Goal: Task Accomplishment & Management: Use online tool/utility

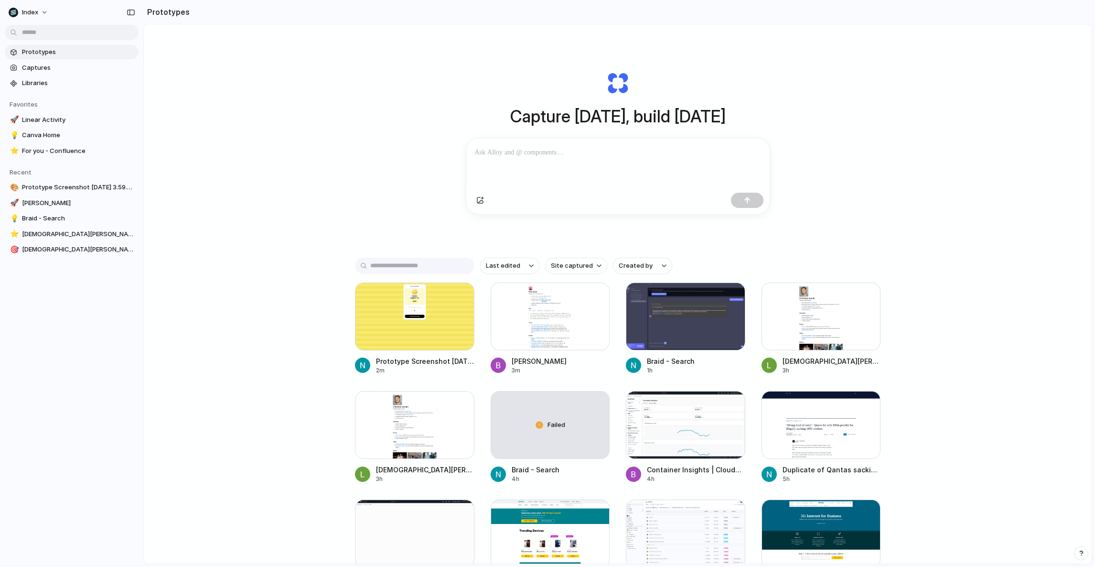
click at [582, 261] on div "Capture today, build tomorrow Clone web app Clone screenshot Start from existin…" at bounding box center [618, 319] width 948 height 590
click at [582, 269] on span "Site captured" at bounding box center [572, 266] width 42 height 10
type input "****"
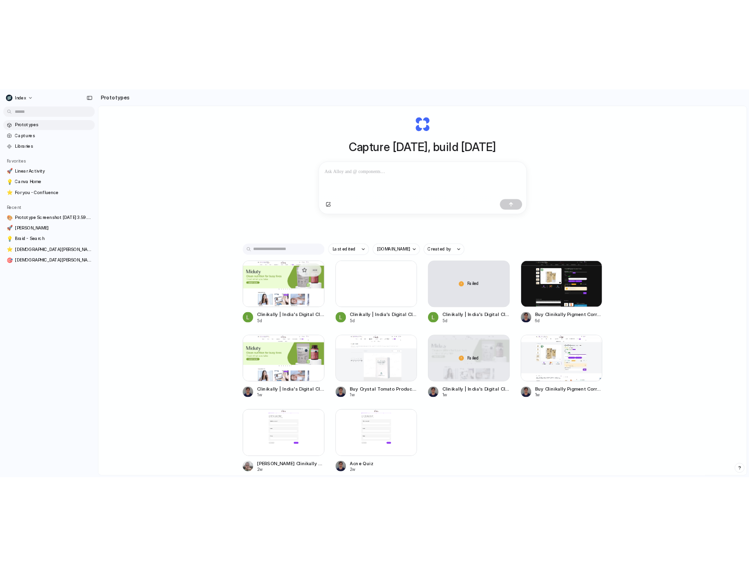
scroll to position [38, 0]
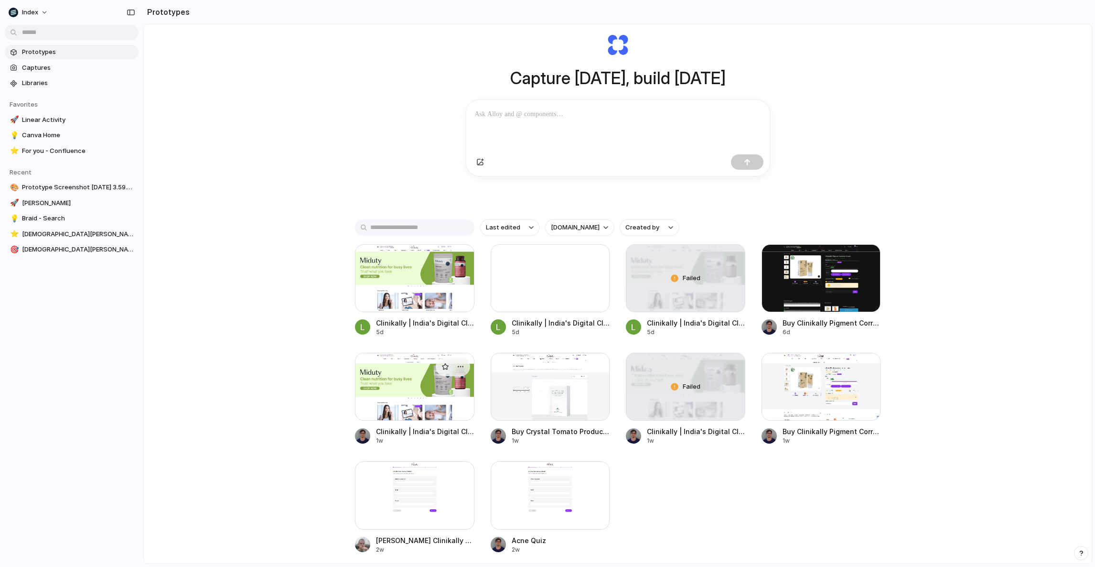
click at [378, 384] on div at bounding box center [414, 387] width 119 height 68
click at [397, 281] on div at bounding box center [414, 278] width 119 height 68
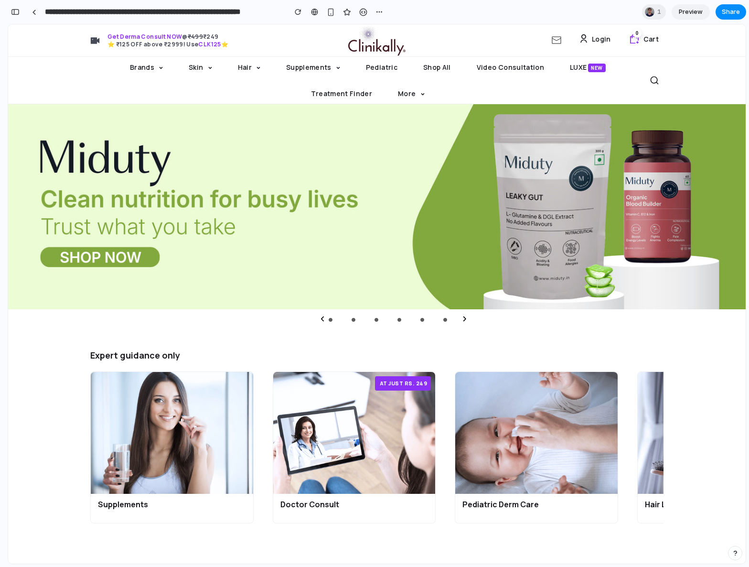
scroll to position [0, 9]
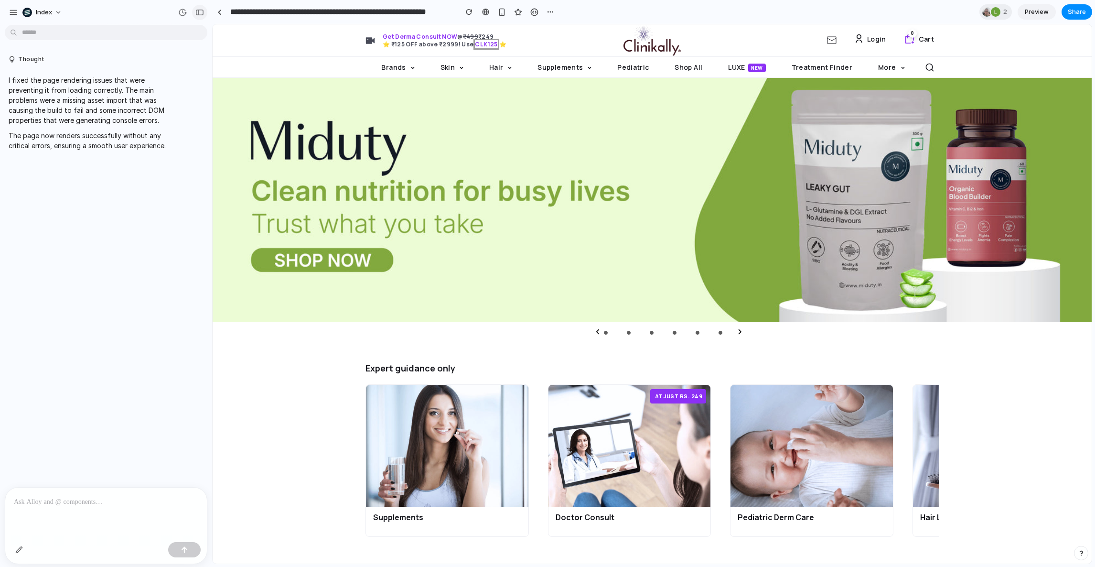
click at [205, 11] on button "button" at bounding box center [199, 12] width 15 height 15
